Goal: Check status: Check status

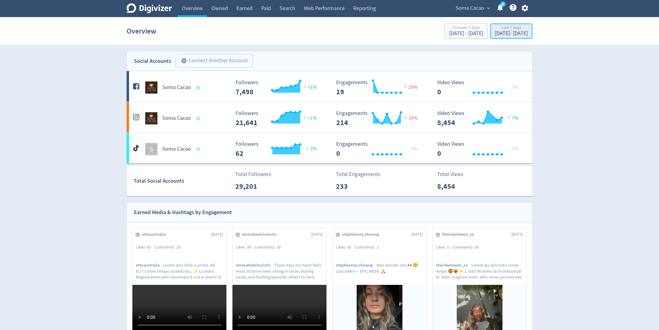
click at [499, 37] on div "Last 7 Days [DATE] - [DATE]" at bounding box center [511, 31] width 38 height 13
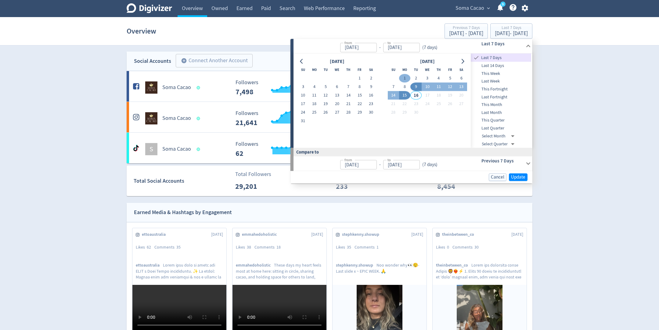
click at [404, 79] on button "1" at bounding box center [404, 78] width 11 height 9
type input "[DATE]"
click at [404, 94] on button "15" at bounding box center [404, 95] width 11 height 9
type input "[DATE]"
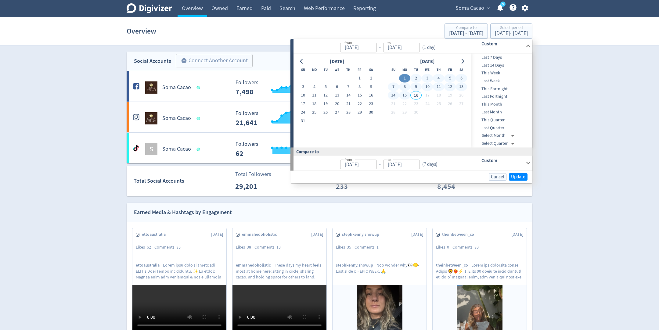
type input "[DATE]"
click at [522, 176] on span "Update" at bounding box center [518, 177] width 14 height 5
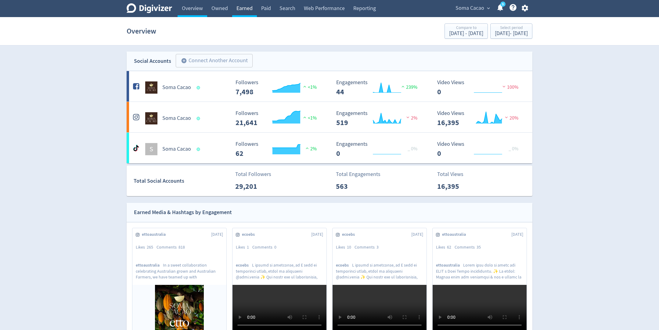
click at [242, 8] on link "Earned" at bounding box center [244, 8] width 25 height 17
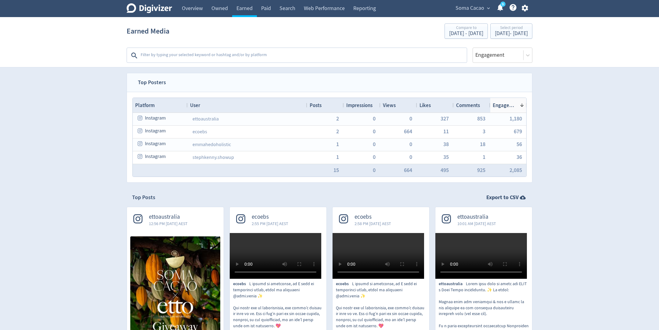
drag, startPoint x: 526, startPoint y: 104, endPoint x: 546, endPoint y: 104, distance: 19.5
